Goal: Information Seeking & Learning: Learn about a topic

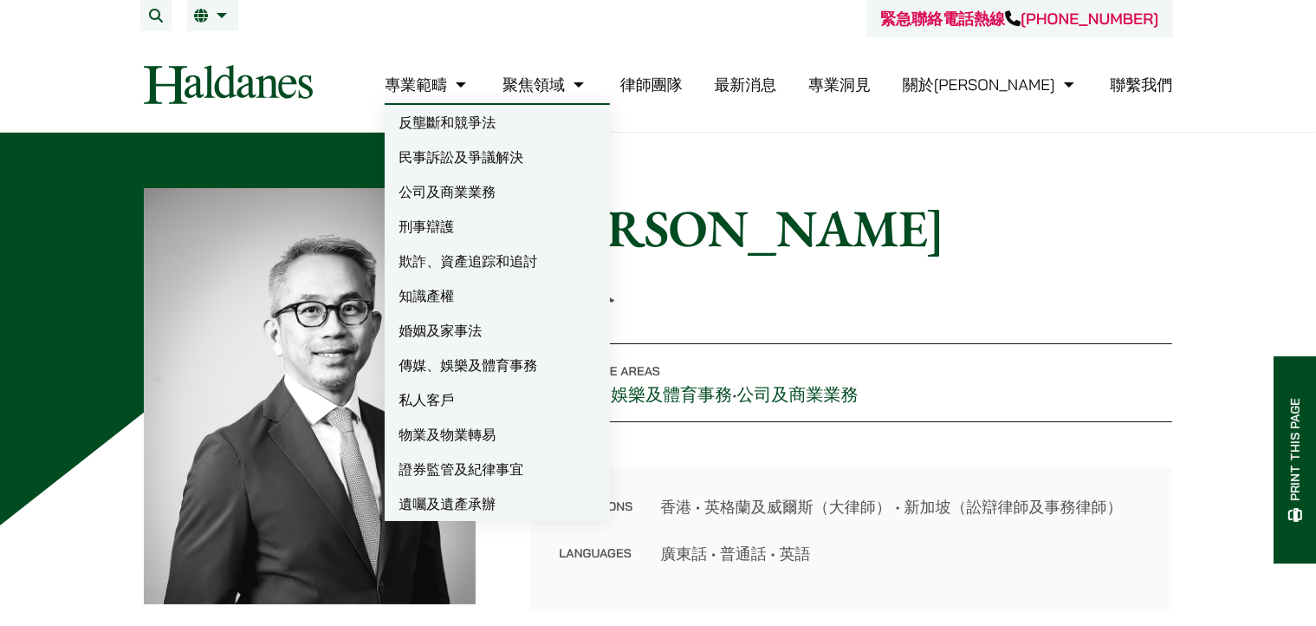
click at [555, 193] on link "公司及商業業務" at bounding box center [497, 191] width 225 height 35
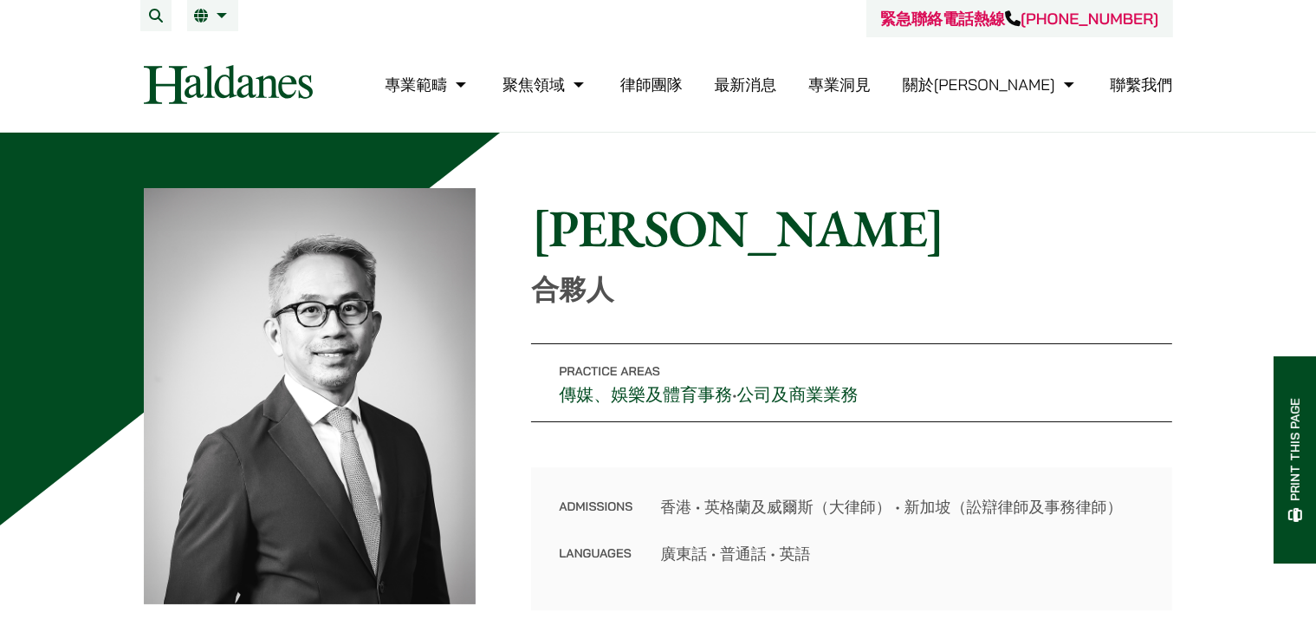
click at [602, 373] on span "Practice Areas" at bounding box center [609, 371] width 101 height 16
click at [620, 350] on p "Practice Areas 傳媒、娛樂及體育事務 • 公司及商業業務" at bounding box center [851, 382] width 641 height 79
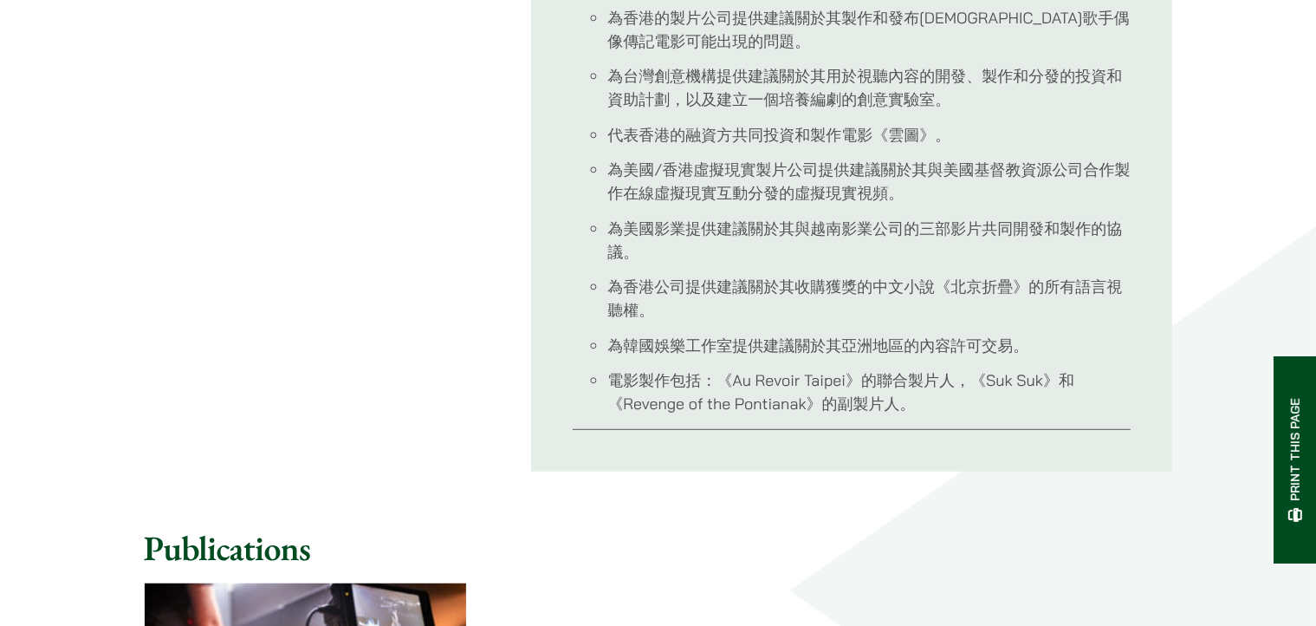
scroll to position [693, 0]
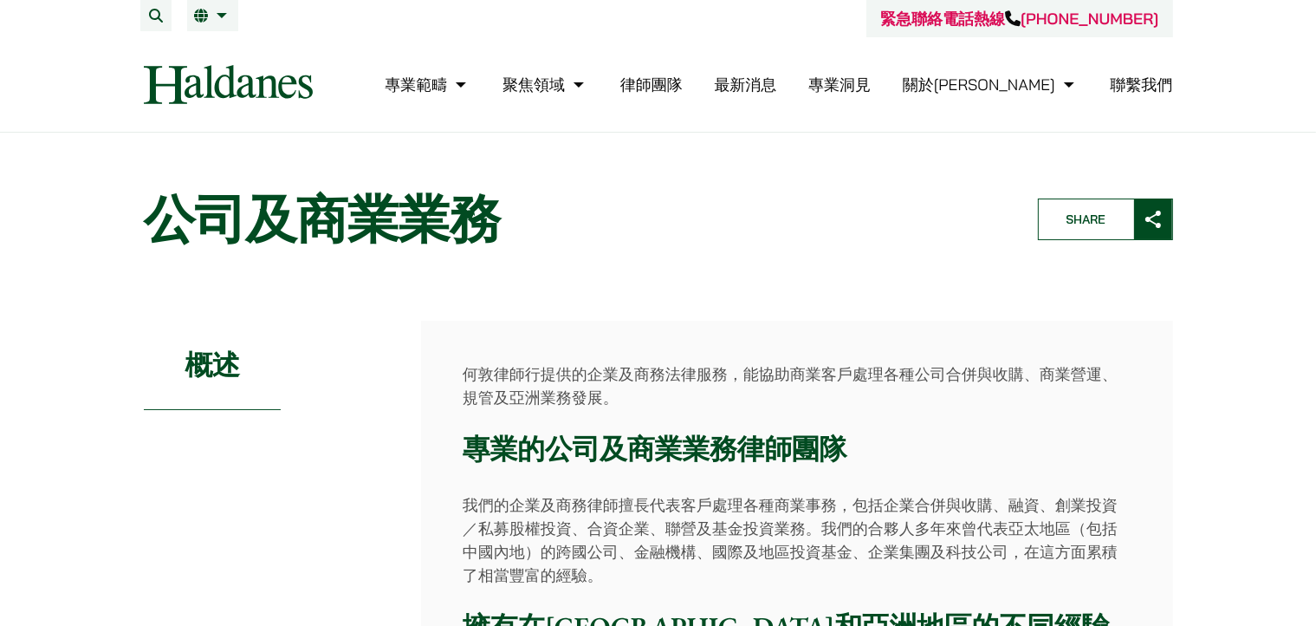
click at [470, 203] on h1 "公司及商業業務" at bounding box center [576, 219] width 865 height 62
